Goal: Transaction & Acquisition: Purchase product/service

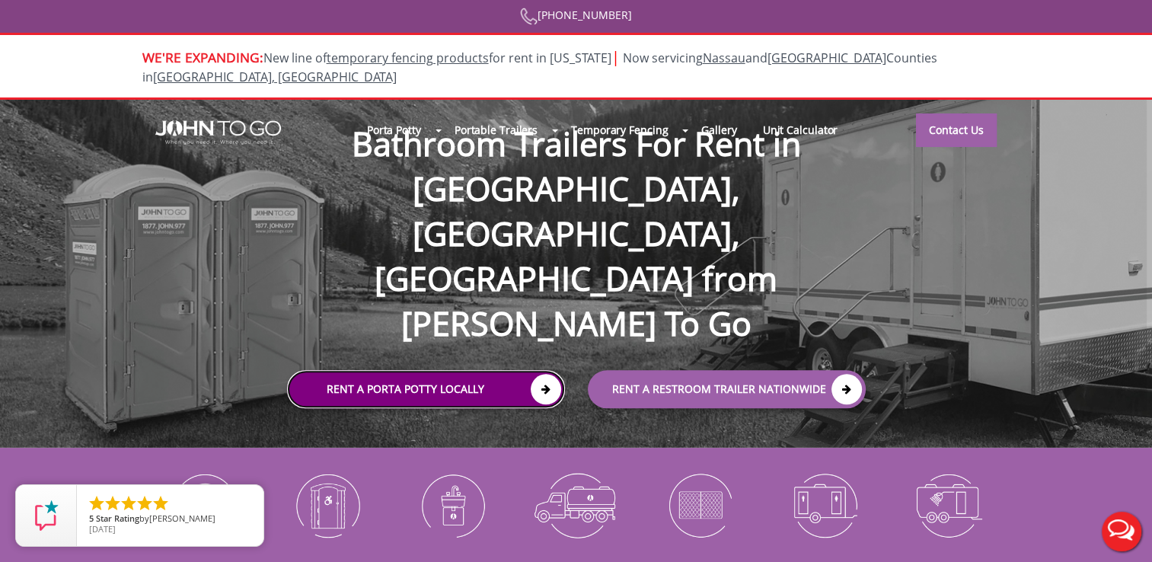
click at [545, 374] on icon at bounding box center [545, 389] width 30 height 30
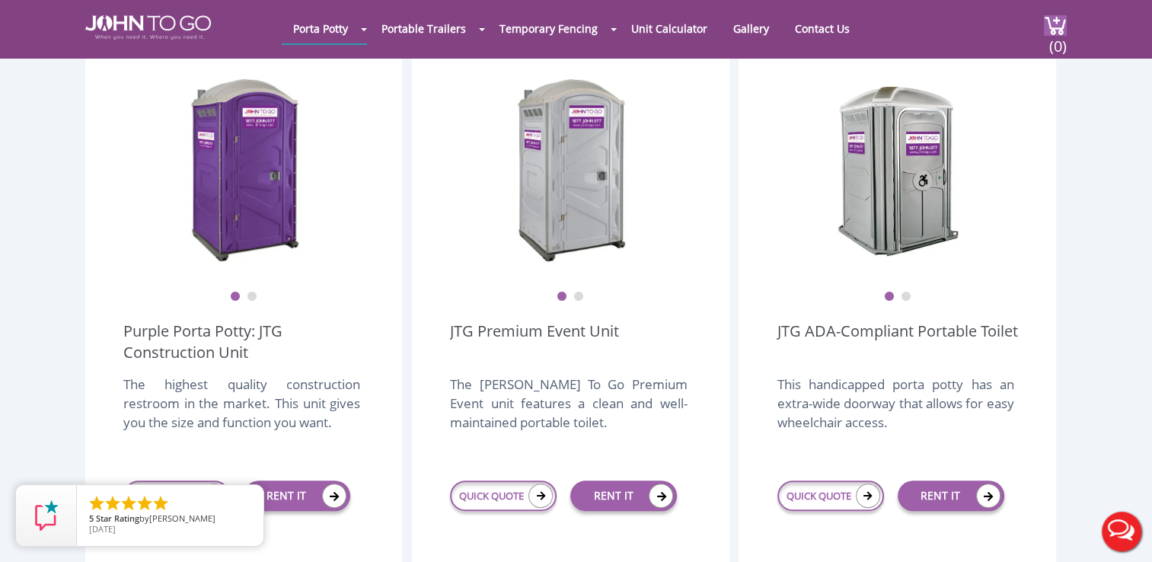
scroll to position [477, 0]
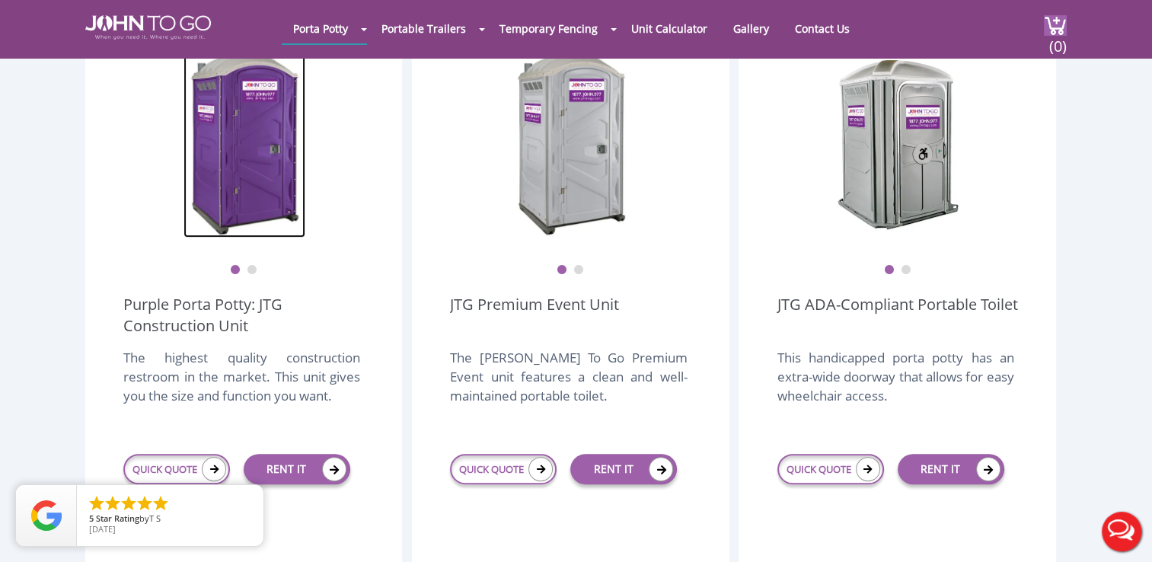
click at [276, 138] on img at bounding box center [244, 142] width 122 height 190
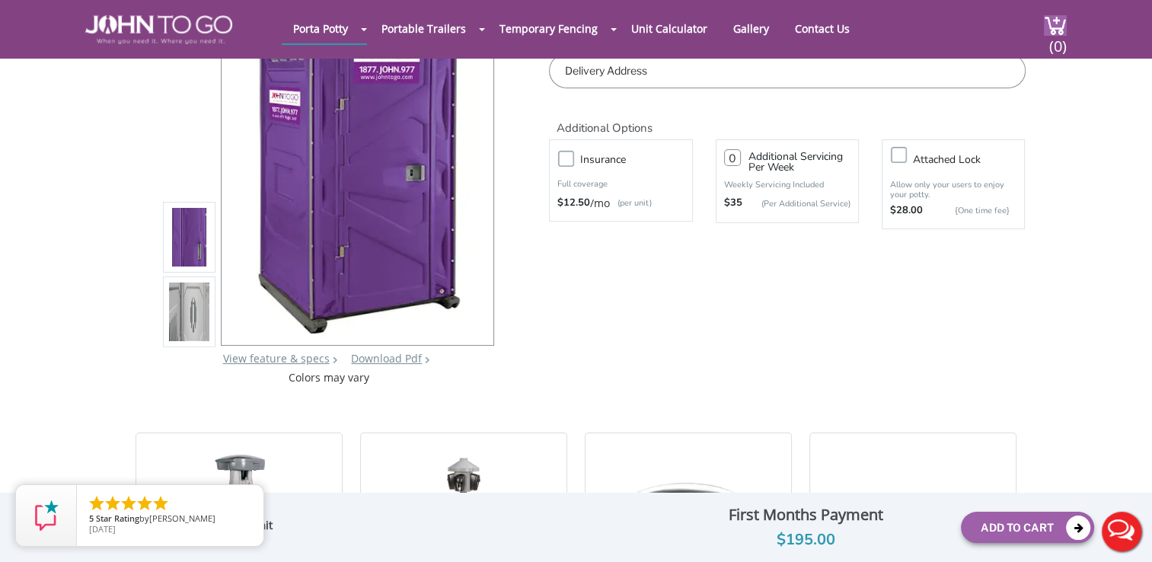
scroll to position [183, 0]
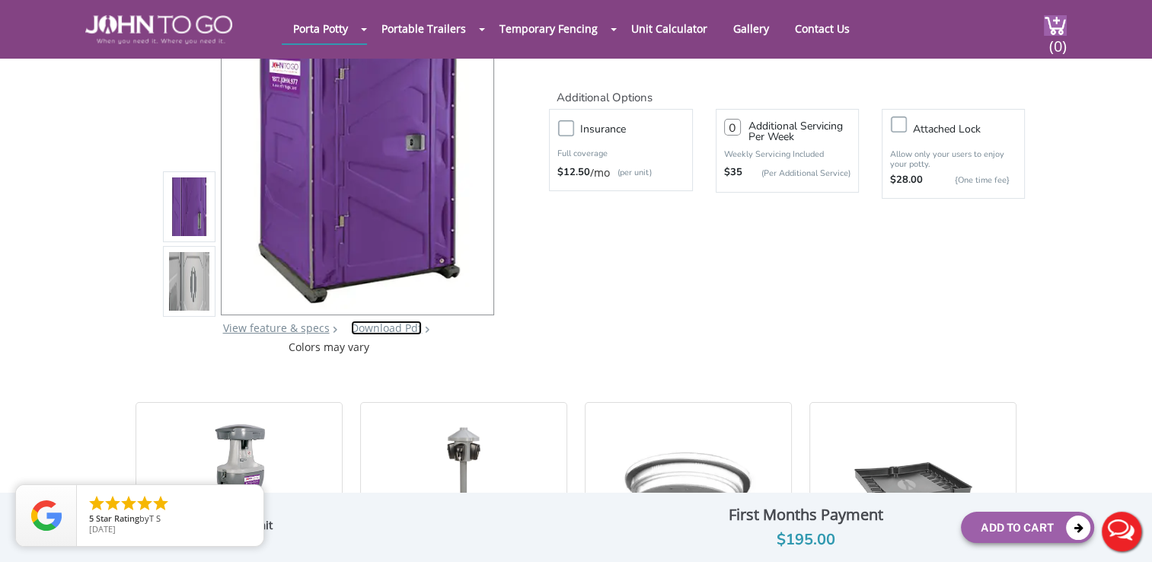
click at [399, 327] on link "Download Pdf" at bounding box center [386, 327] width 71 height 14
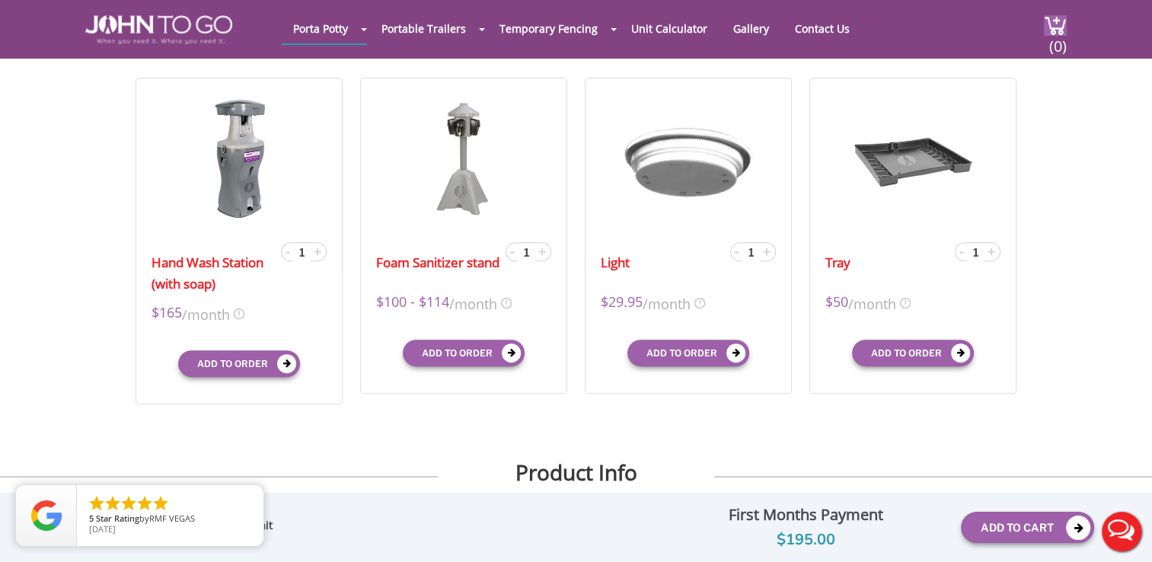
scroll to position [518, 0]
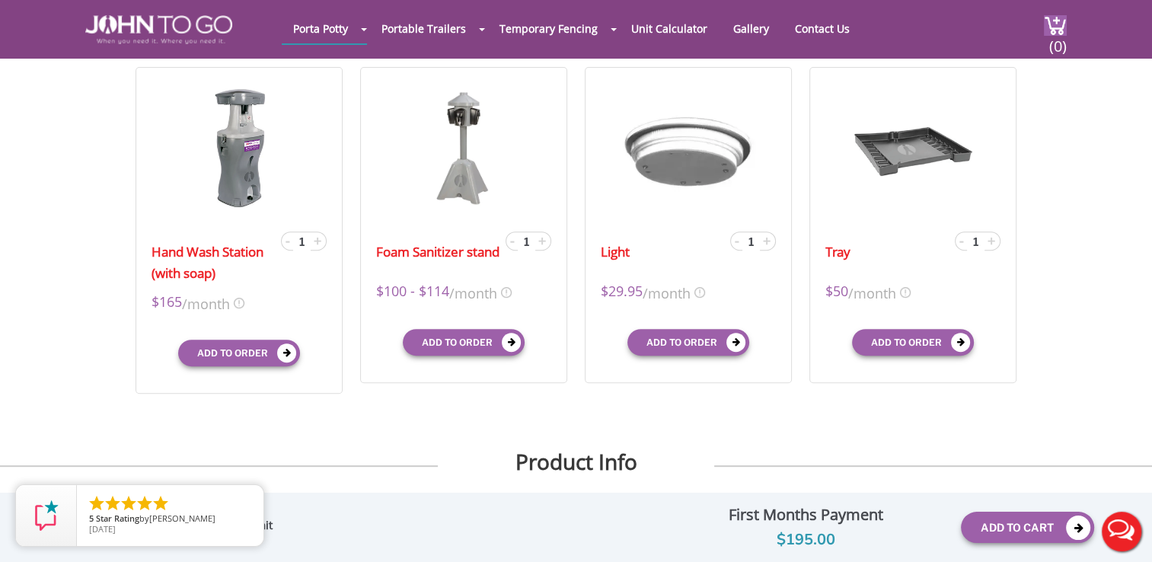
click at [252, 195] on div at bounding box center [576, 281] width 1152 height 562
click at [243, 359] on button "Add to order" at bounding box center [239, 355] width 124 height 27
type input "0"
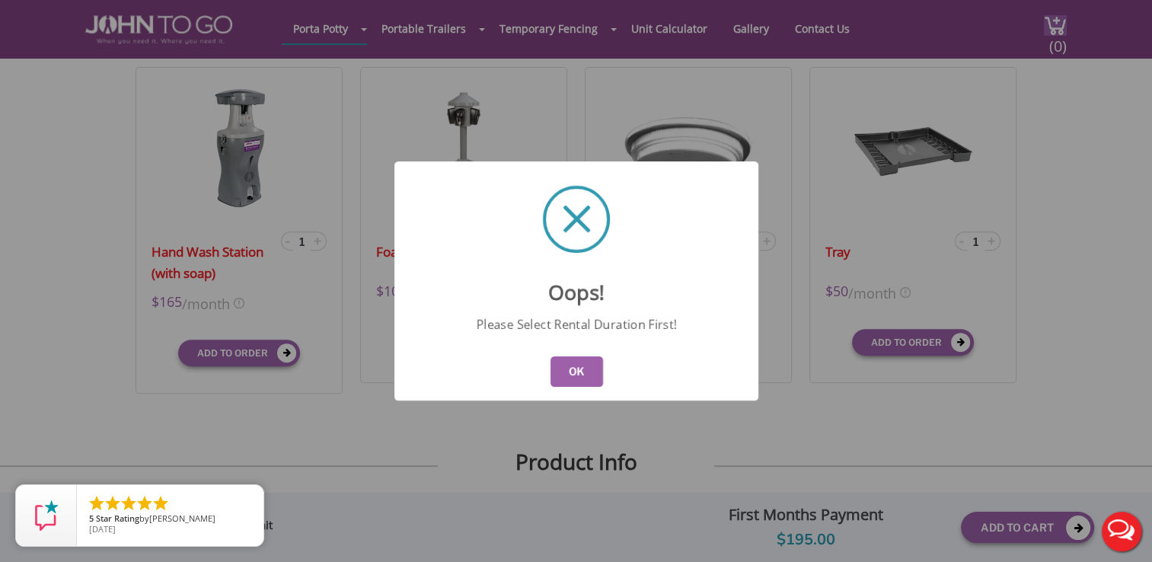
click at [556, 378] on button "OK" at bounding box center [576, 371] width 53 height 30
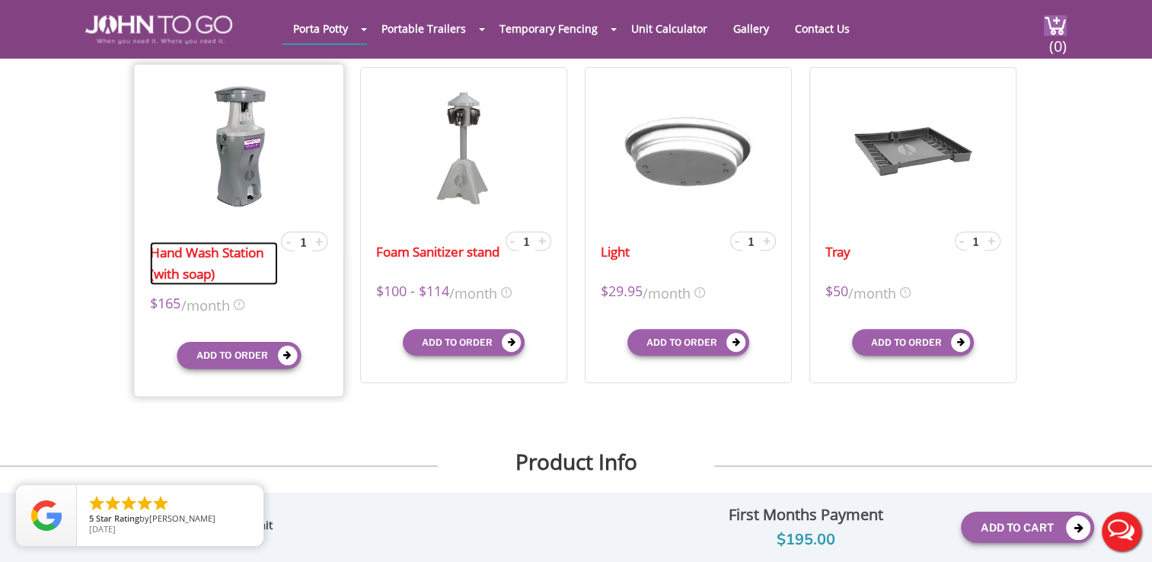
click at [215, 251] on link "Hand Wash Station (with soap)" at bounding box center [214, 262] width 128 height 43
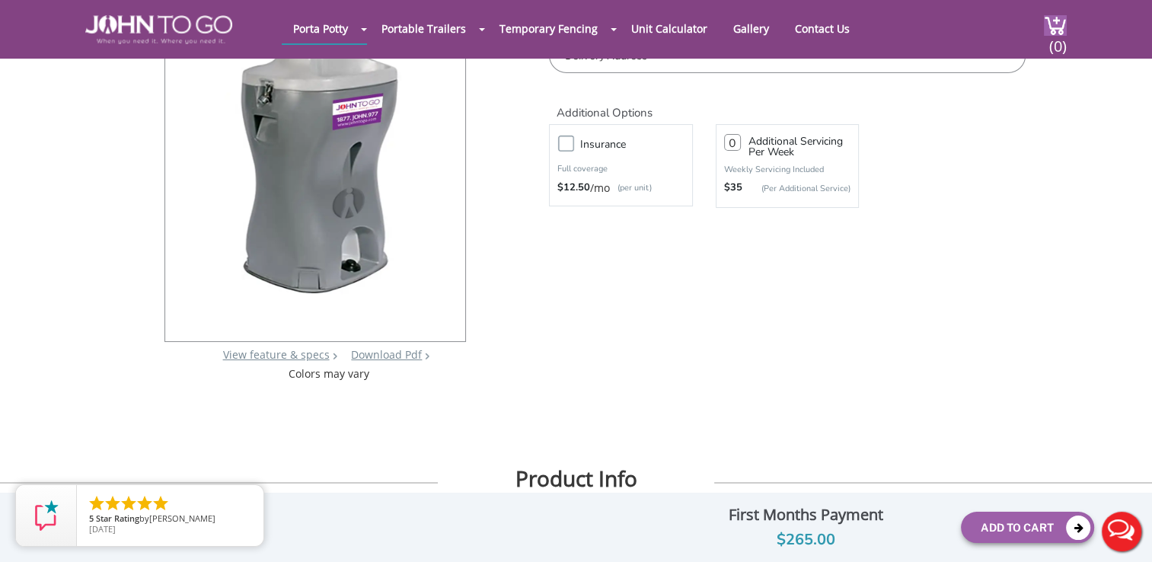
scroll to position [183, 0]
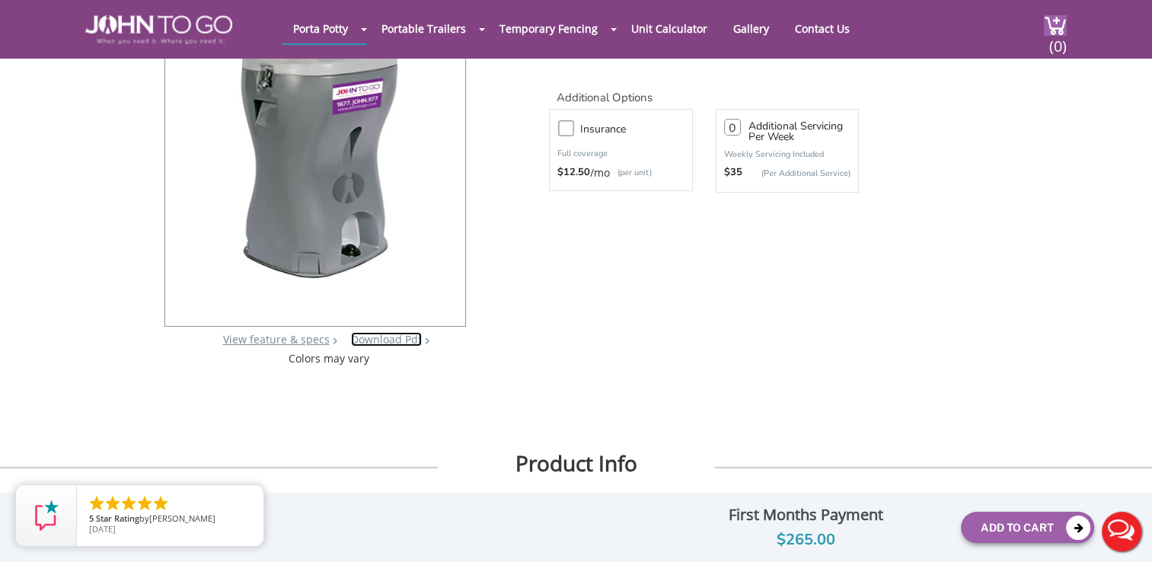
click at [387, 339] on link "Download Pdf" at bounding box center [386, 339] width 71 height 14
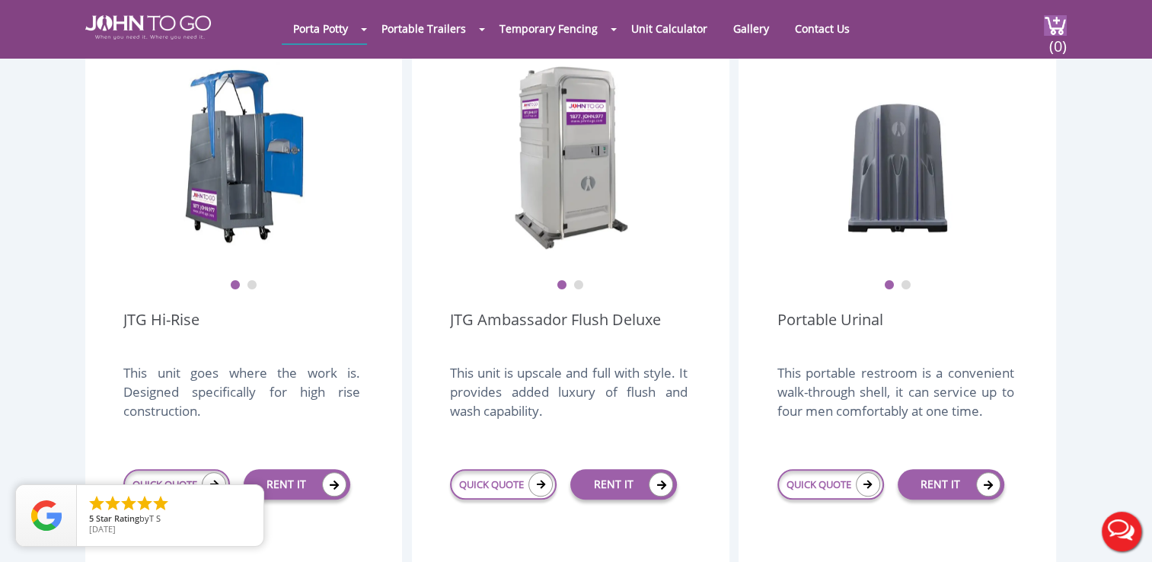
scroll to position [1143, 0]
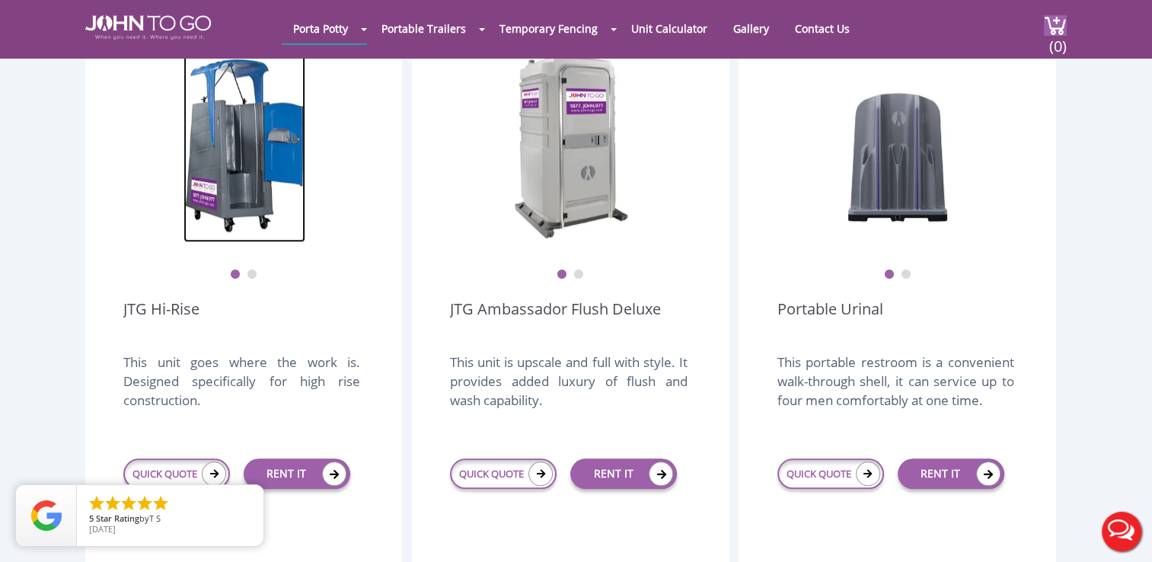
click at [235, 104] on img at bounding box center [244, 147] width 122 height 190
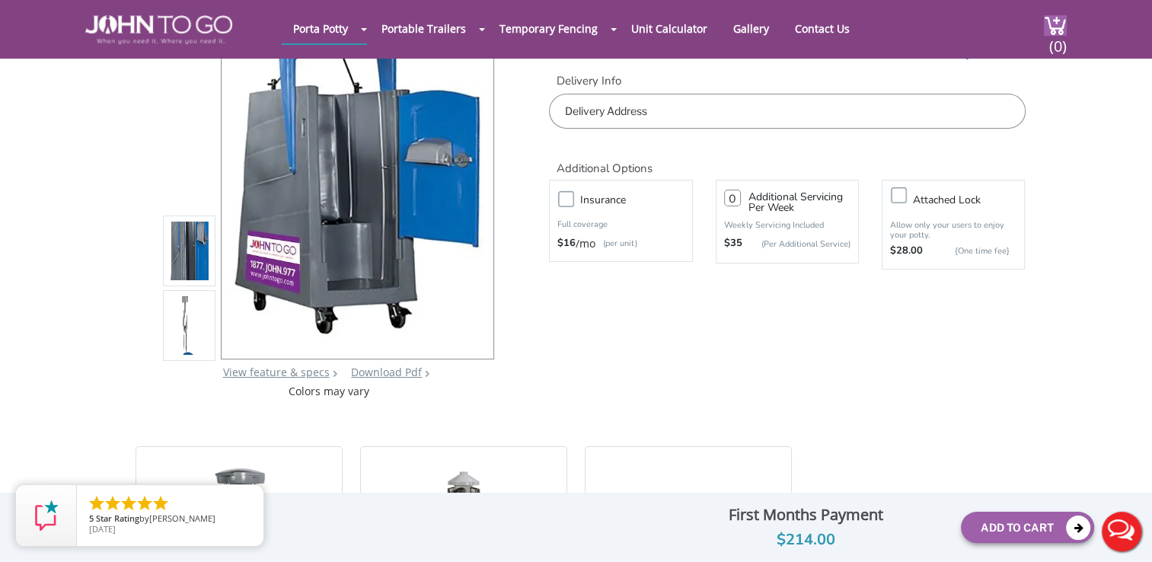
scroll to position [122, 0]
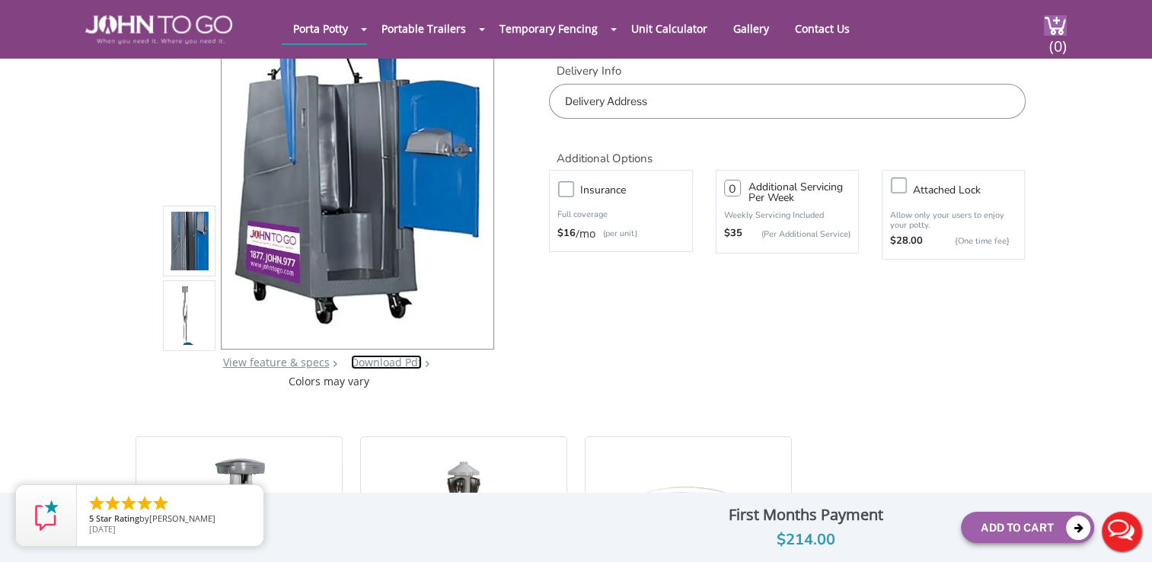
click at [396, 362] on link "Download Pdf" at bounding box center [386, 362] width 71 height 14
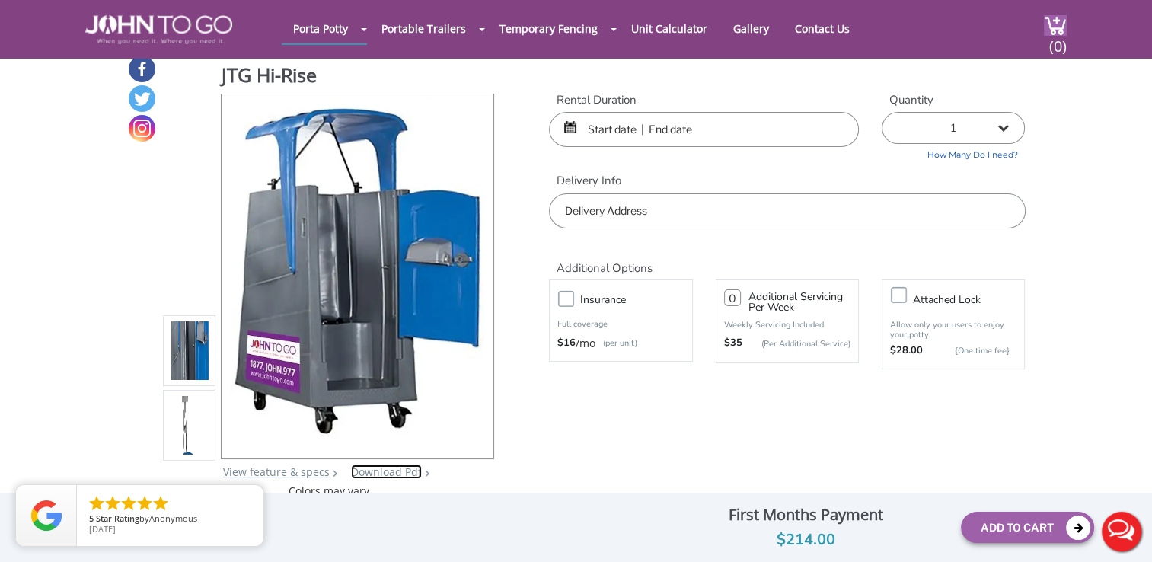
scroll to position [0, 0]
